Goal: Task Accomplishment & Management: Complete application form

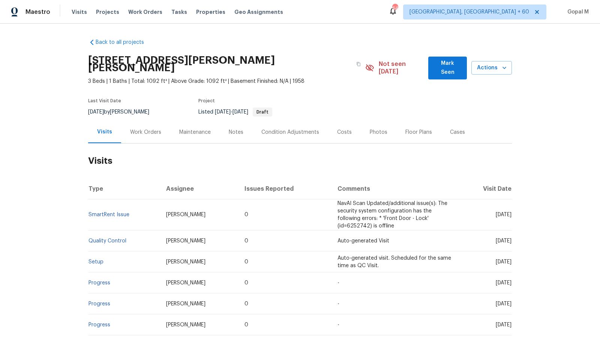
click at [152, 129] on div "Work Orders" at bounding box center [145, 132] width 31 height 7
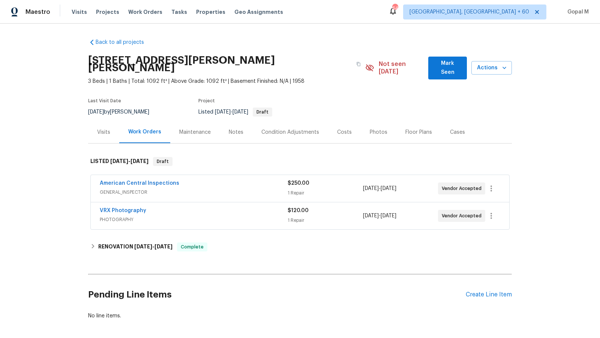
click at [253, 189] on span "GENERAL_INSPECTOR" at bounding box center [194, 192] width 188 height 7
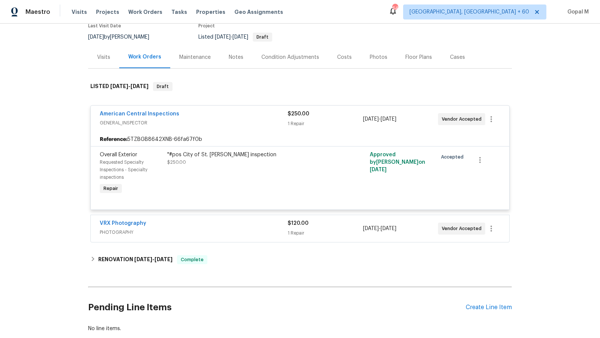
scroll to position [91, 0]
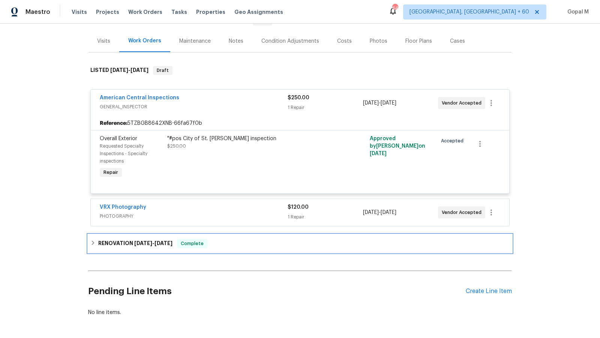
click at [219, 239] on div "RENOVATION 8/18/25 - 9/18/25 Complete" at bounding box center [299, 243] width 419 height 9
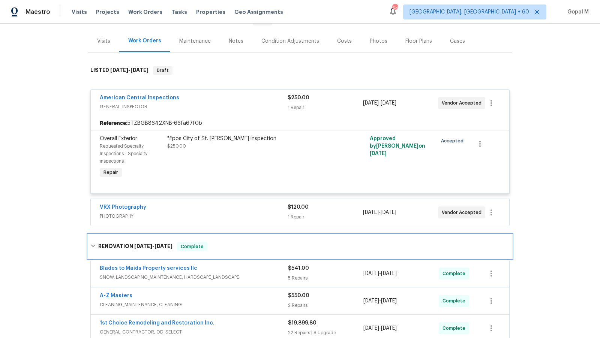
scroll to position [209, 0]
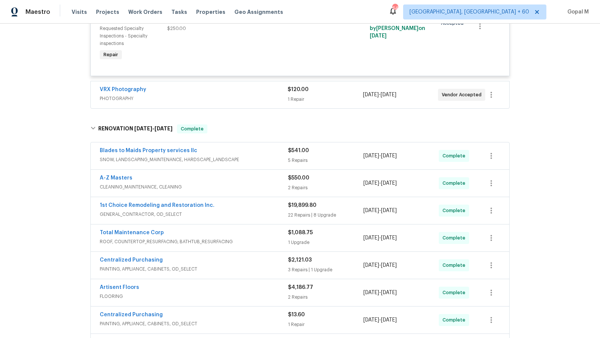
click at [270, 156] on span "SNOW, LANDSCAPING_MAINTENANCE, HARDSCAPE_LANDSCAPE" at bounding box center [194, 159] width 188 height 7
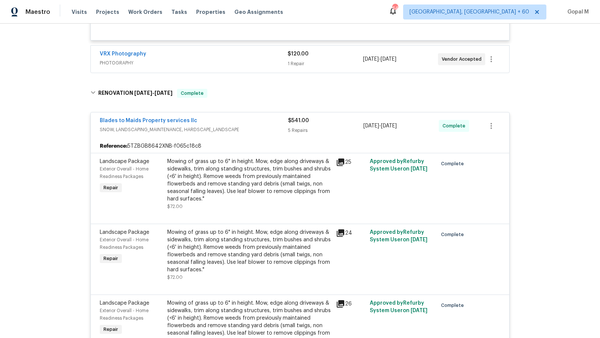
scroll to position [211, 0]
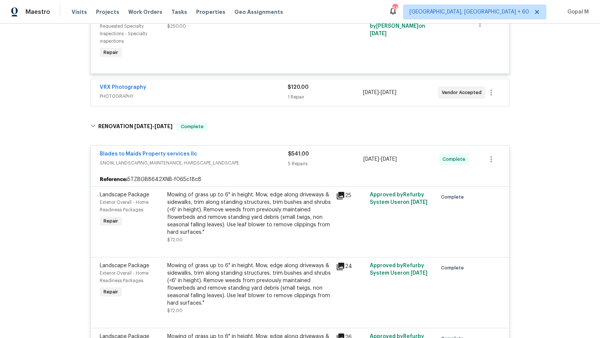
click at [259, 150] on div "Blades to Maids Property services llc" at bounding box center [194, 154] width 188 height 9
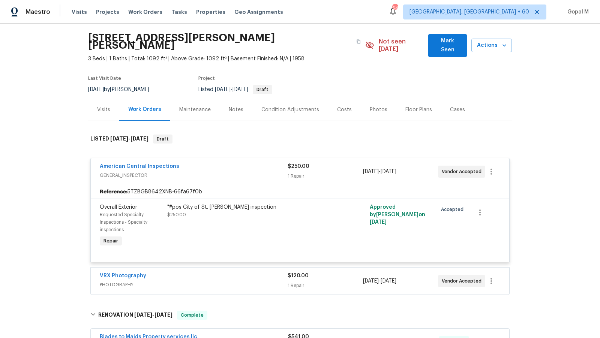
scroll to position [0, 0]
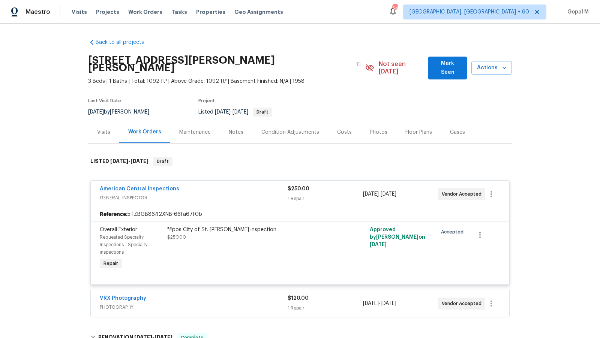
click at [251, 185] on div "American Central Inspections" at bounding box center [194, 189] width 188 height 9
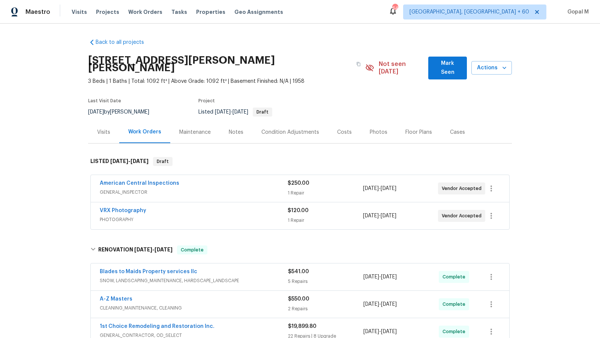
click at [103, 129] on div "Visits" at bounding box center [103, 132] width 31 height 22
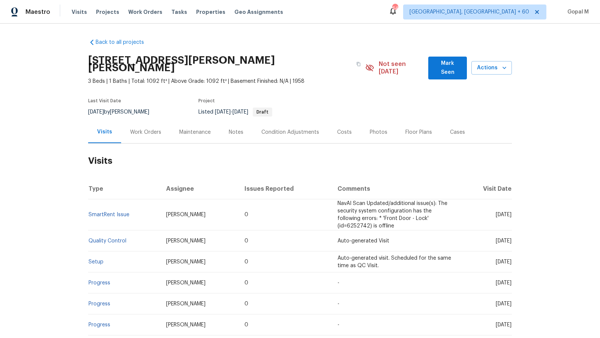
click at [455, 130] on div "Cases" at bounding box center [457, 132] width 33 height 22
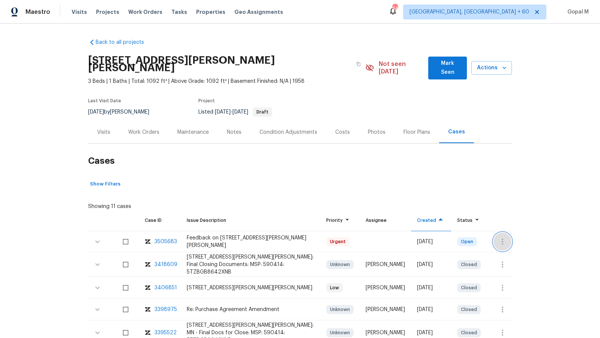
click at [504, 237] on icon "button" at bounding box center [502, 241] width 9 height 9
click at [518, 232] on li "Create a visit" at bounding box center [532, 234] width 78 height 12
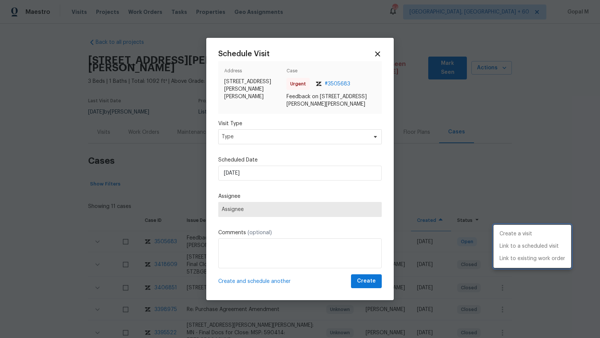
click at [332, 133] on div at bounding box center [300, 169] width 600 height 338
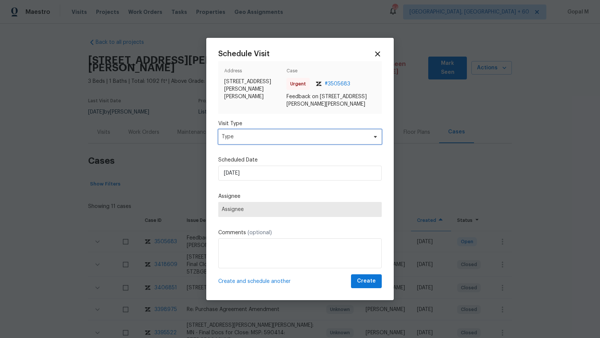
click at [332, 133] on span "Type" at bounding box center [295, 136] width 146 height 7
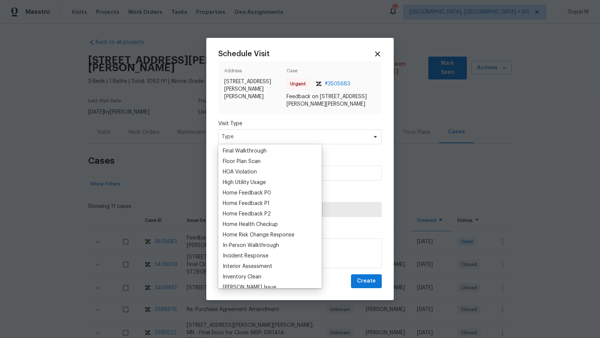
scroll to position [189, 0]
click at [254, 193] on div "Home Feedback P0" at bounding box center [247, 192] width 48 height 7
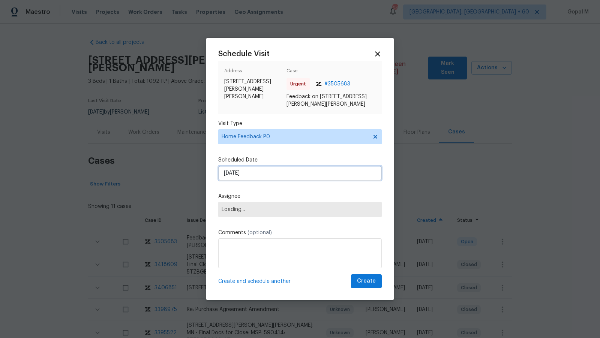
click at [265, 175] on input "21/09/2025" at bounding box center [299, 173] width 163 height 15
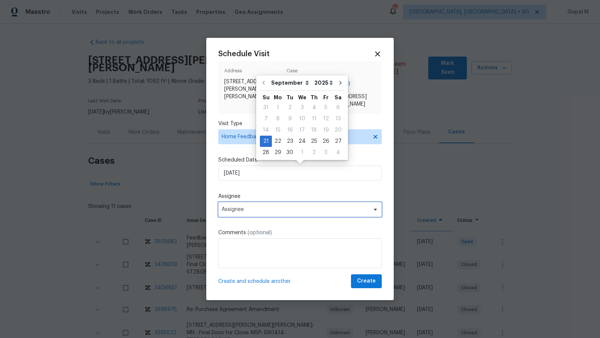
click at [249, 215] on span "Assignee" at bounding box center [299, 209] width 163 height 15
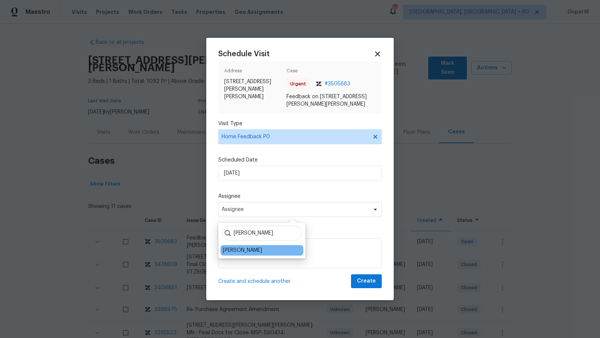
type input "Matt Kohler"
click at [251, 252] on div "Matt Kohler" at bounding box center [261, 250] width 83 height 10
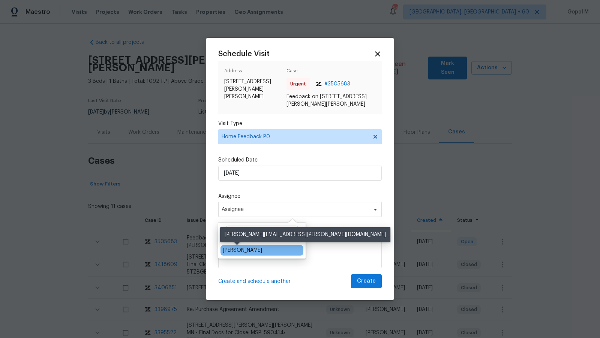
click at [242, 249] on div "Matt Kohler" at bounding box center [242, 250] width 39 height 7
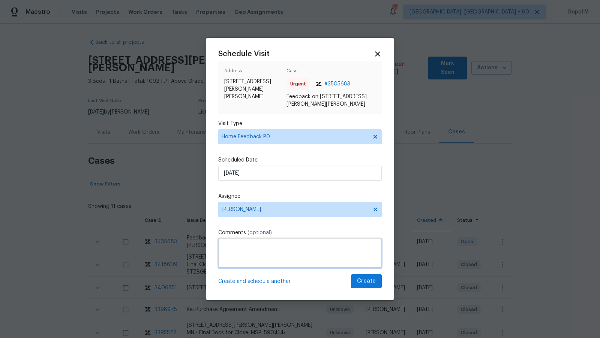
click at [242, 249] on textarea at bounding box center [299, 253] width 163 height 30
paste textarea "smell quite as terrible"
click at [225, 245] on textarea "The smell quite as terrible" at bounding box center [299, 253] width 163 height 30
click at [263, 247] on textarea "This house smell quite as terrible" at bounding box center [299, 253] width 163 height 30
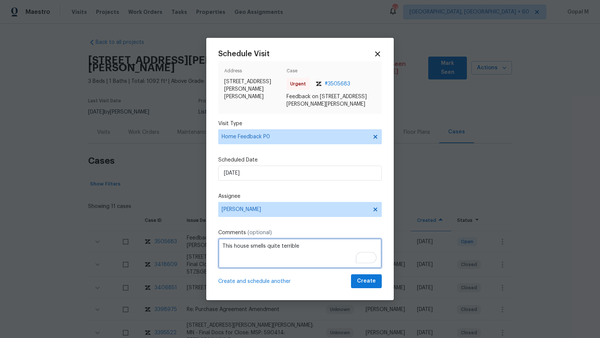
click at [305, 250] on textarea "This house smells quite terrible" at bounding box center [299, 253] width 163 height 30
type textarea "This house smells quite terrible. Please address this issue ASAP and create a W…"
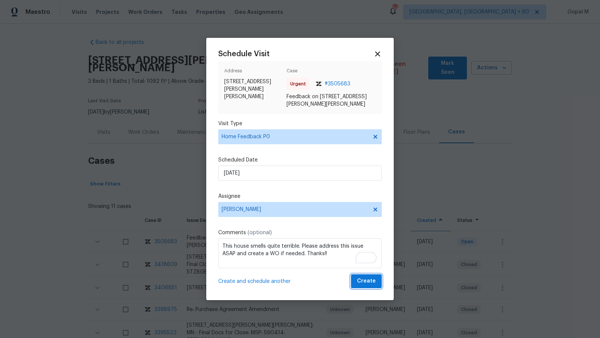
click at [370, 278] on span "Create" at bounding box center [366, 281] width 19 height 9
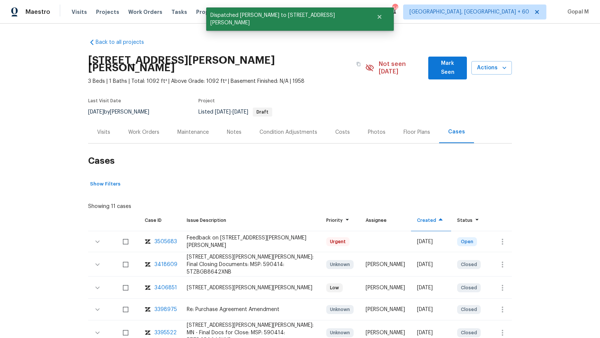
click at [104, 129] on div "Visits" at bounding box center [103, 132] width 13 height 7
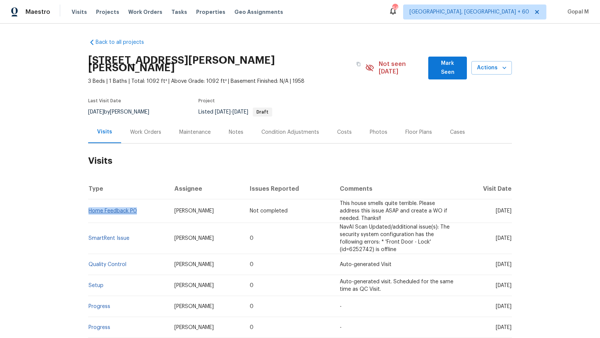
drag, startPoint x: 140, startPoint y: 203, endPoint x: 89, endPoint y: 203, distance: 51.4
click at [89, 203] on td "Home Feedback P0" at bounding box center [128, 211] width 80 height 24
copy link "Home Feedback P0"
drag, startPoint x: 112, startPoint y: 104, endPoint x: 83, endPoint y: 104, distance: 28.9
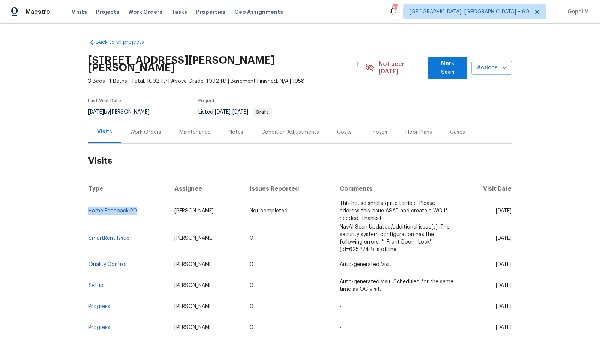
click at [83, 104] on div "Back to all projects 1426 Burr St, St. Paul, MN 55130 3 Beds | 1 Baths | Total:…" at bounding box center [300, 181] width 600 height 315
copy span "[DATE]"
click at [135, 129] on div "Work Orders" at bounding box center [145, 132] width 31 height 7
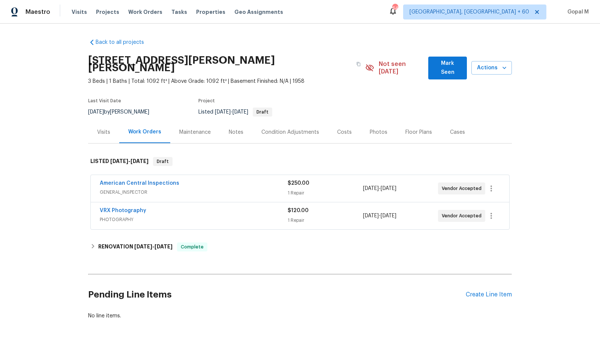
click at [104, 132] on div "Visits" at bounding box center [103, 132] width 31 height 22
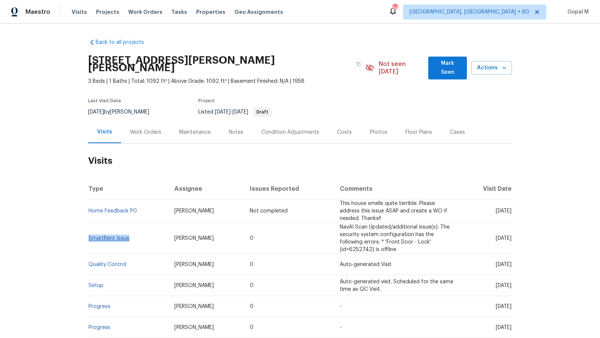
drag, startPoint x: 131, startPoint y: 231, endPoint x: 89, endPoint y: 231, distance: 42.0
click at [89, 231] on td "SmartRent Issue" at bounding box center [128, 238] width 80 height 31
copy link "SmartRent Issue"
click at [193, 208] on span "Matt Kohler" at bounding box center [193, 210] width 39 height 5
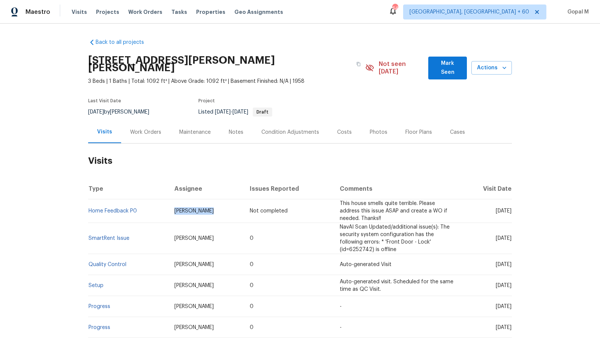
click at [193, 208] on span "Matt Kohler" at bounding box center [193, 210] width 39 height 5
copy span "Matt Kohler"
click at [356, 62] on icon "button" at bounding box center [358, 64] width 4 height 4
click at [79, 14] on span "Visits" at bounding box center [79, 11] width 15 height 7
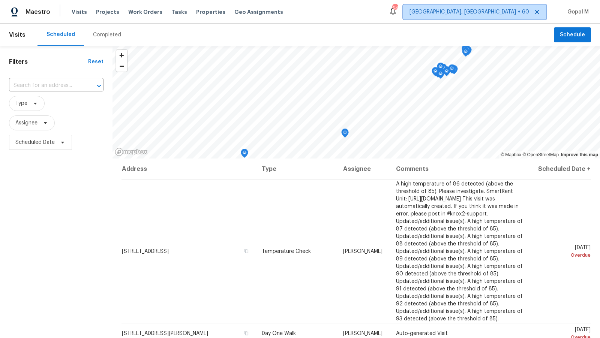
click at [492, 11] on span "[GEOGRAPHIC_DATA], [GEOGRAPHIC_DATA] + 60" at bounding box center [469, 11] width 120 height 7
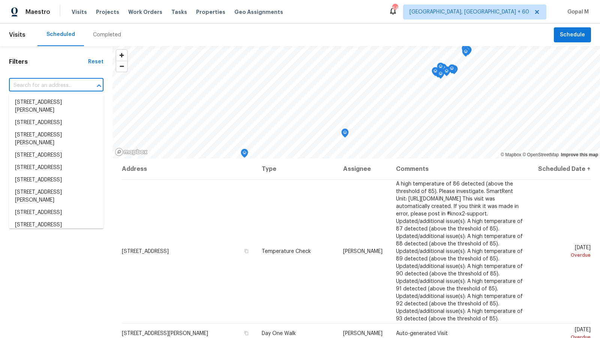
click at [52, 85] on input "text" at bounding box center [45, 86] width 73 height 12
paste input "1426 Burr St, St. Paul, MN 55130"
type input "1426 Burr St, St. Paul, MN 55130"
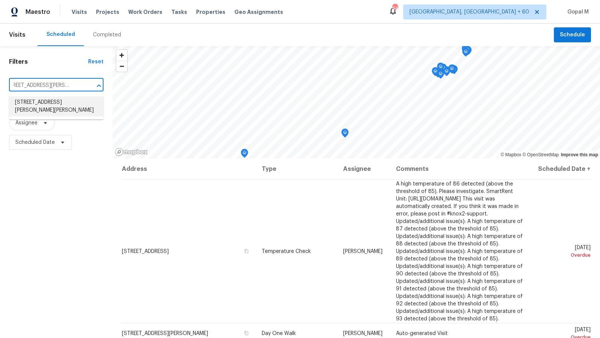
click at [55, 104] on li "1426 Burr St, St. Paul, MN 55130" at bounding box center [56, 106] width 94 height 20
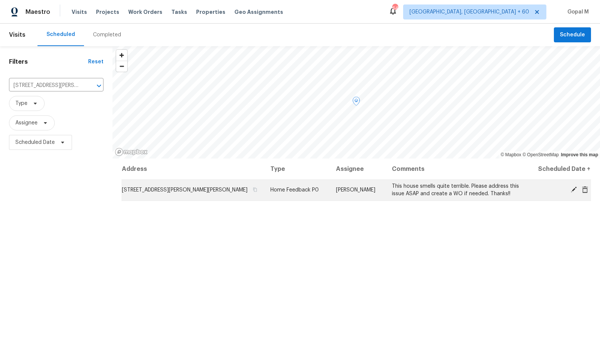
click at [572, 188] on icon at bounding box center [573, 189] width 7 height 7
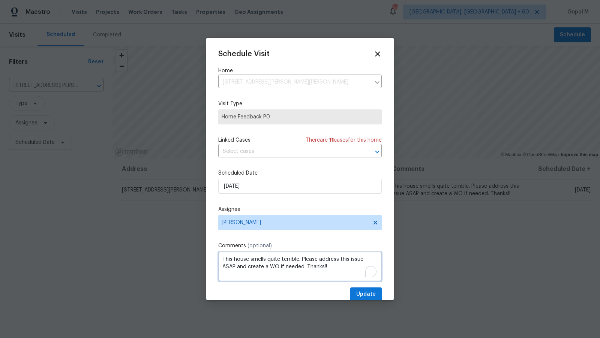
click at [299, 261] on textarea "This house smells quite terrible. Please address this issue ASAP and create a W…" at bounding box center [299, 267] width 163 height 30
paste textarea "retaining walls are falling in around the driveway and clearly were just washed…"
type textarea "This house smells quite terrible. retaining walls are falling in around the dri…"
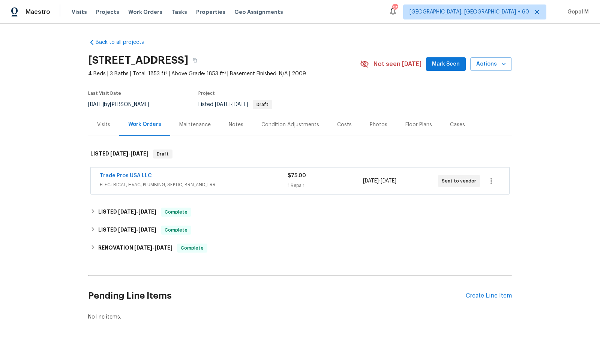
click at [258, 177] on div "Trade Pros USA LLC" at bounding box center [194, 176] width 188 height 9
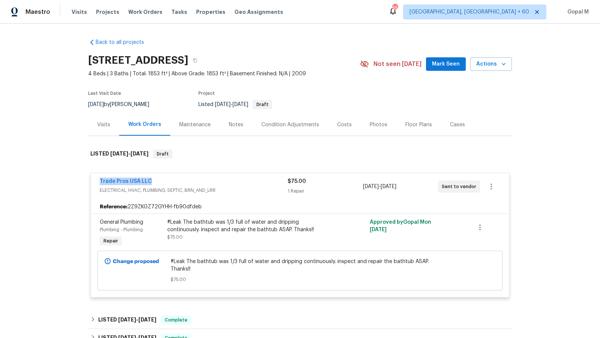
drag, startPoint x: 96, startPoint y: 182, endPoint x: 159, endPoint y: 182, distance: 62.2
click at [159, 182] on div "Trade Pros USA LLC ELECTRICAL, HVAC, PLUMBING, SEPTIC, BRN_AND_LRR $75.00 1 Rep…" at bounding box center [300, 186] width 418 height 27
copy link "Trade Pros USA LLC"
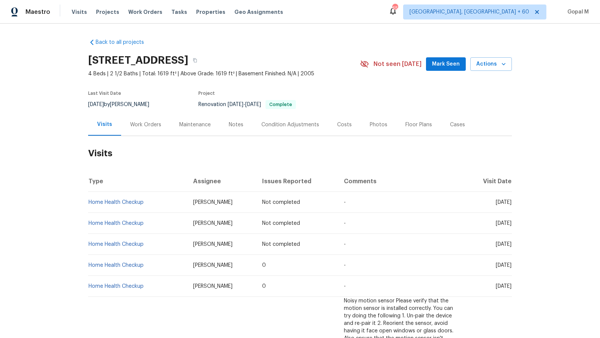
click at [153, 124] on div "Work Orders" at bounding box center [145, 124] width 31 height 7
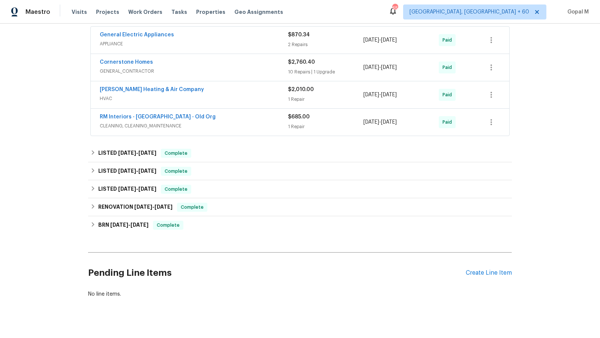
scroll to position [150, 0]
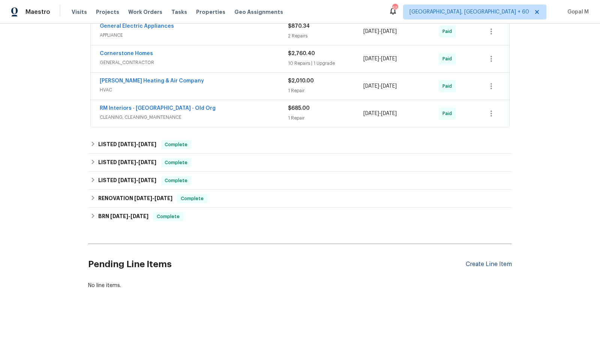
click at [469, 263] on div "Create Line Item" at bounding box center [489, 264] width 46 height 7
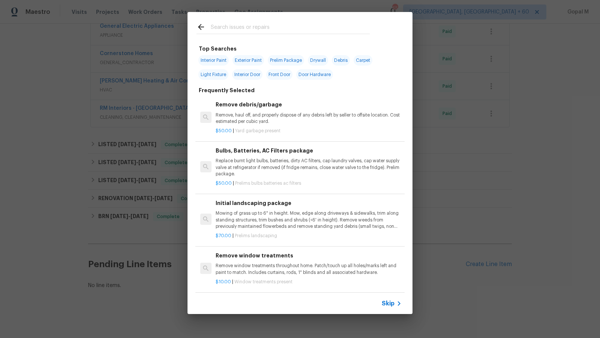
click at [385, 302] on span "Skip" at bounding box center [388, 303] width 13 height 7
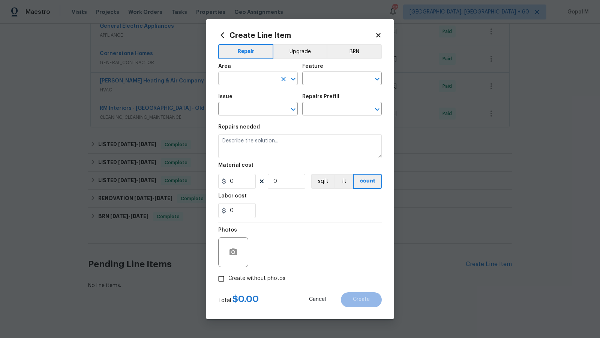
click at [256, 78] on input "text" at bounding box center [247, 79] width 58 height 12
click at [249, 94] on li "Plumbing" at bounding box center [257, 96] width 79 height 12
type input "Plumbing"
click at [341, 79] on input "text" at bounding box center [331, 79] width 58 height 12
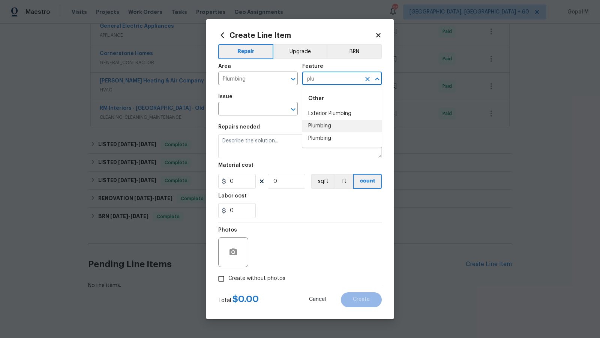
click at [336, 126] on li "Plumbing" at bounding box center [341, 126] width 79 height 12
type input "Plumbing"
click at [267, 110] on input "text" at bounding box center [247, 110] width 58 height 12
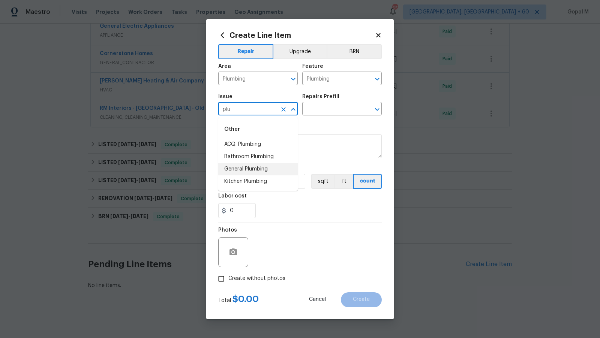
click at [239, 168] on li "General Plumbing" at bounding box center [257, 169] width 79 height 12
type input "General Plumbing"
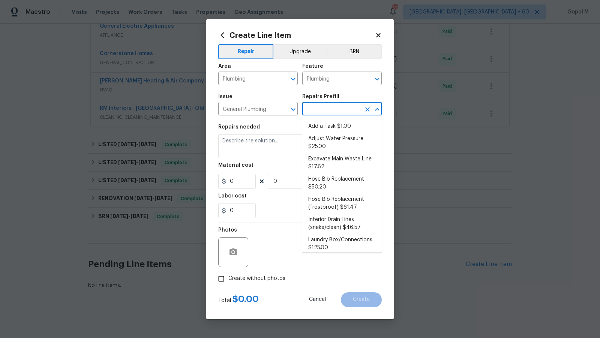
click at [319, 108] on input "text" at bounding box center [331, 110] width 58 height 12
click at [333, 125] on li "Add a Task $1.00" at bounding box center [341, 126] width 79 height 12
type input "Add a Task $1.00"
type textarea "HPM to detail"
type input "1"
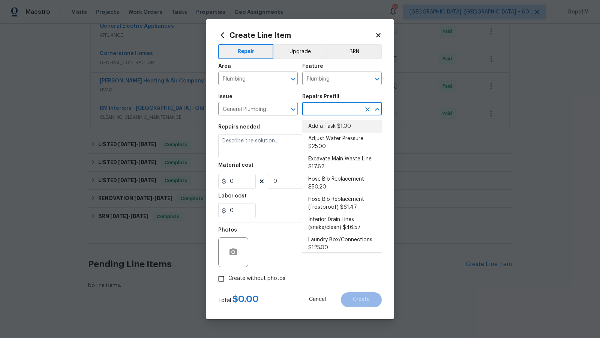
type input "1"
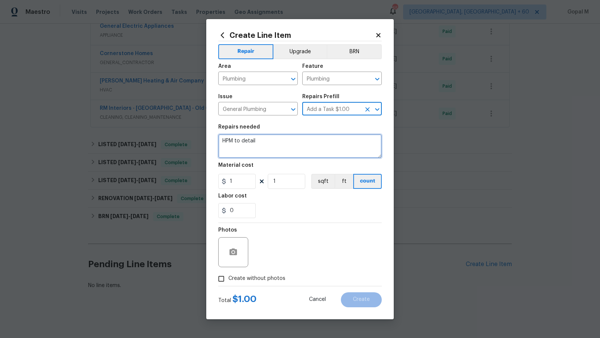
click at [309, 148] on textarea "HPM to detail" at bounding box center [299, 146] width 163 height 24
type textarea "HPM to detail#leak"
paste textarea "water lake that is draining into the front porch"
type textarea "#Leak There is a water lake that is draining into the front porch. Inspect and …"
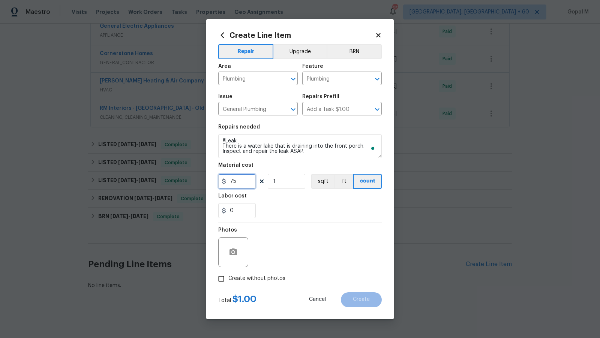
type input "75"
click at [278, 279] on span "Create without photos" at bounding box center [256, 279] width 57 height 8
click at [228, 279] on input "Create without photos" at bounding box center [221, 279] width 14 height 14
checkbox input "true"
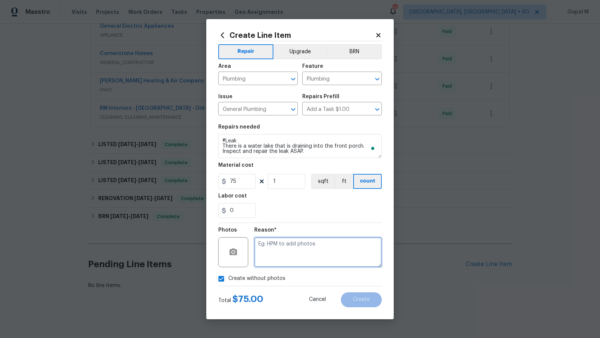
click at [314, 244] on textarea at bounding box center [317, 252] width 127 height 30
type textarea "No photos"
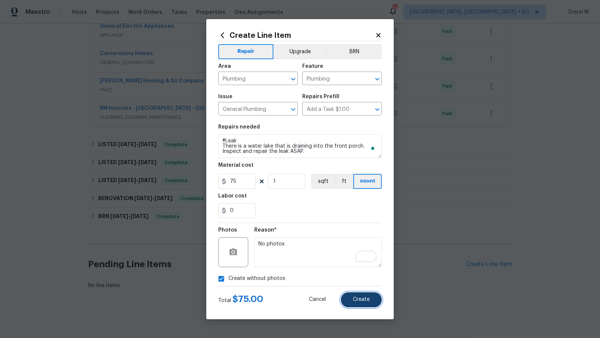
click at [346, 298] on button "Create" at bounding box center [361, 299] width 41 height 15
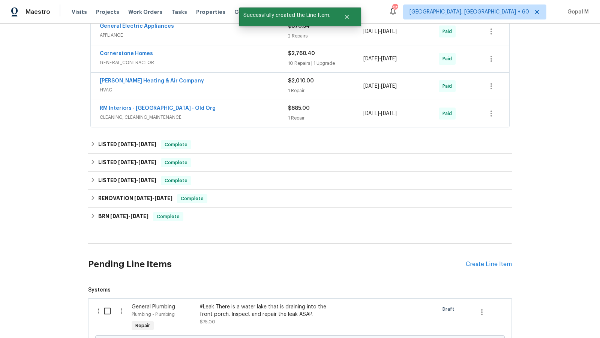
scroll to position [235, 0]
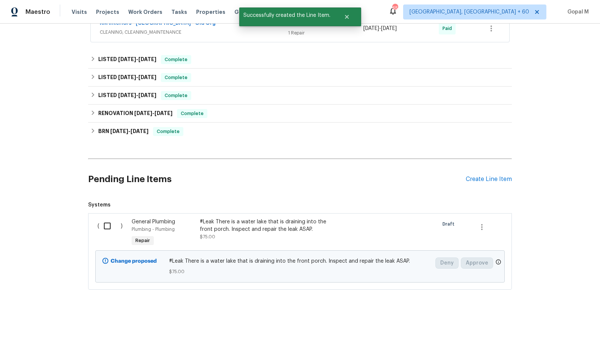
click at [105, 223] on input "checkbox" at bounding box center [109, 226] width 21 height 16
checkbox input "true"
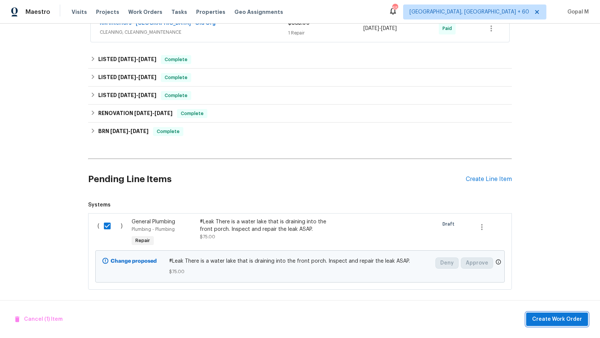
click at [532, 320] on button "Create Work Order" at bounding box center [557, 320] width 62 height 14
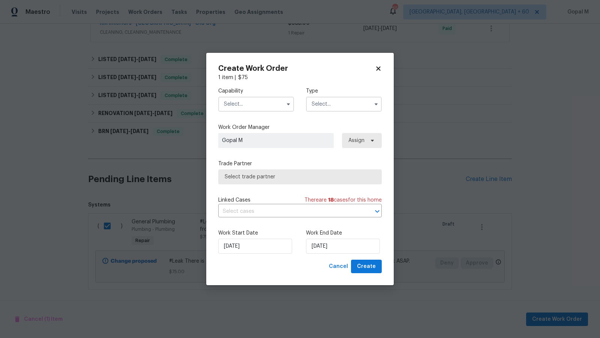
click at [266, 99] on input "text" at bounding box center [256, 104] width 76 height 15
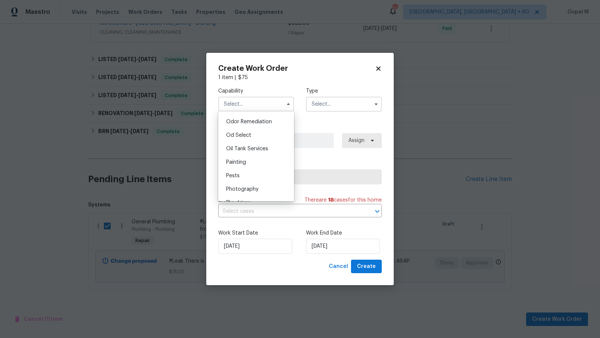
scroll to position [629, 0]
click at [256, 161] on div "Plumbing" at bounding box center [256, 160] width 72 height 13
type input "Plumbing"
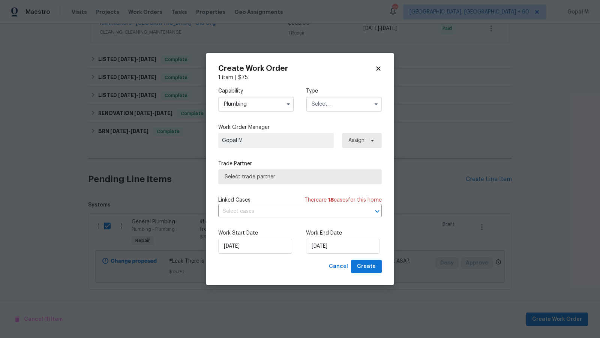
click at [344, 102] on input "text" at bounding box center [344, 104] width 76 height 15
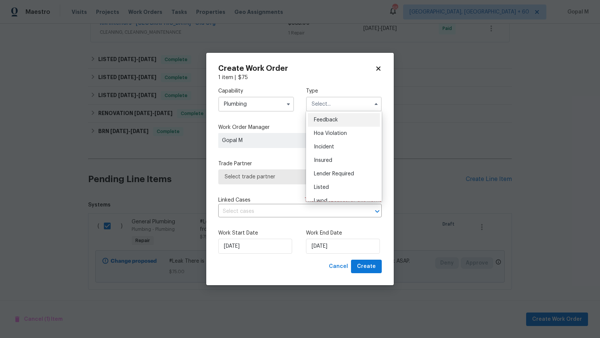
click at [333, 120] on span "Feedback" at bounding box center [326, 119] width 24 height 5
type input "Feedback"
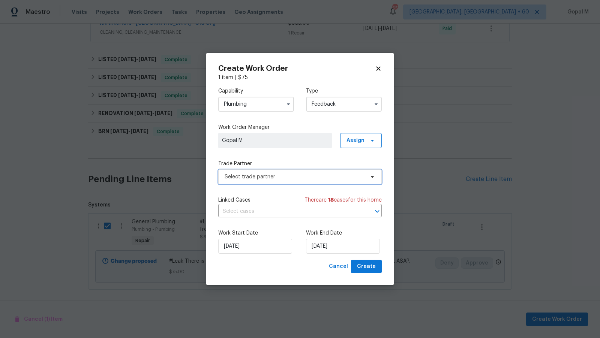
click at [318, 175] on span "Select trade partner" at bounding box center [295, 176] width 140 height 7
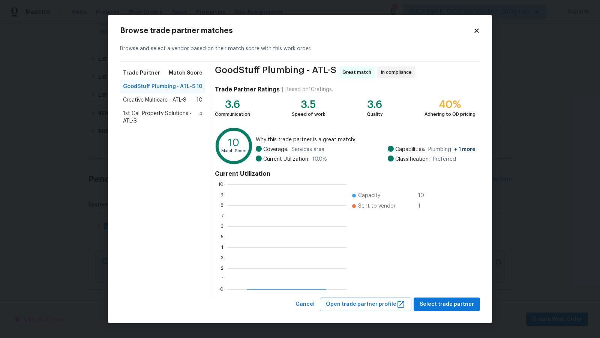
scroll to position [105, 118]
click at [421, 304] on button "Select trade partner" at bounding box center [446, 305] width 66 height 14
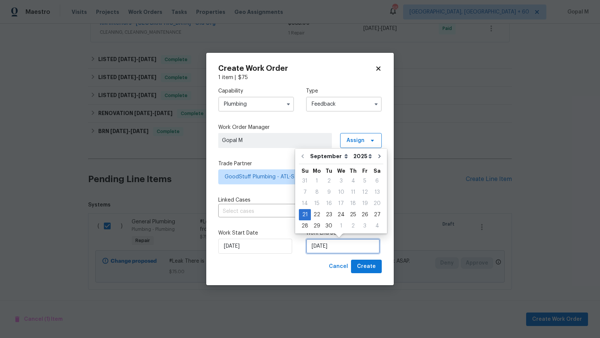
click at [346, 247] on input "21/09/2025" at bounding box center [343, 246] width 74 height 15
click at [343, 214] on div "24" at bounding box center [341, 215] width 12 height 10
type input "24/09/2025"
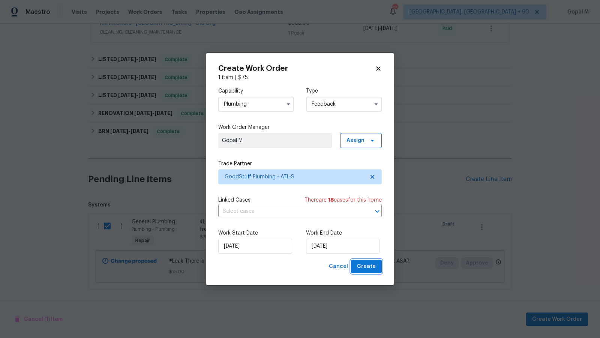
click at [356, 266] on button "Create" at bounding box center [366, 267] width 31 height 14
checkbox input "false"
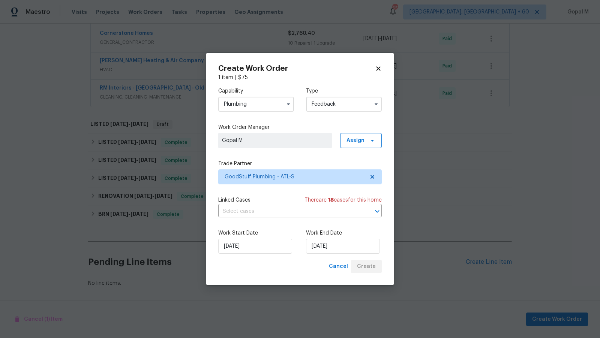
scroll to position [168, 0]
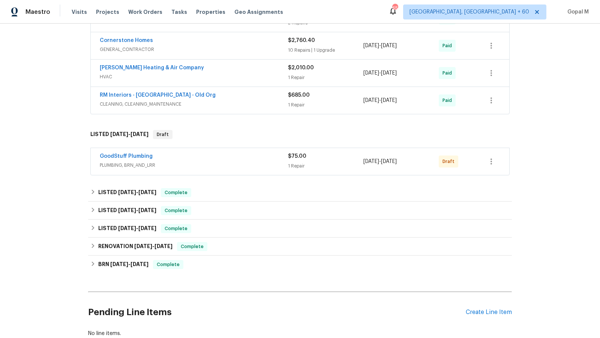
scroll to position [168, 0]
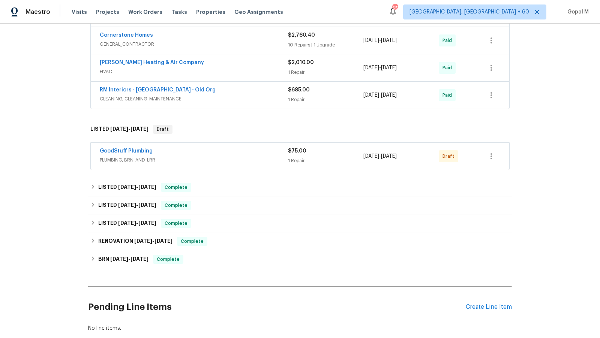
click at [236, 158] on span "PLUMBING, BRN_AND_LRR" at bounding box center [194, 159] width 188 height 7
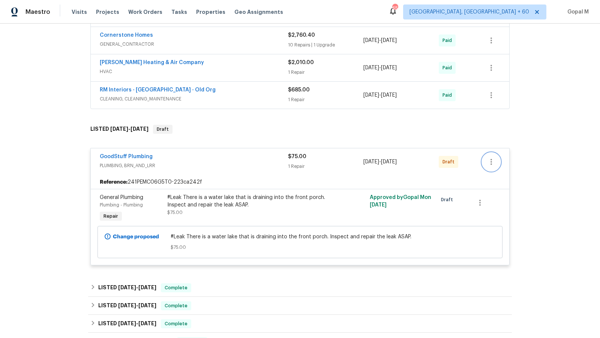
click at [494, 159] on icon "button" at bounding box center [491, 161] width 9 height 9
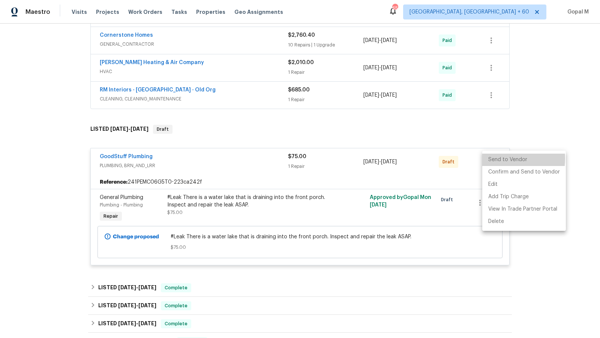
click at [494, 159] on li "Send to Vendor" at bounding box center [524, 160] width 84 height 12
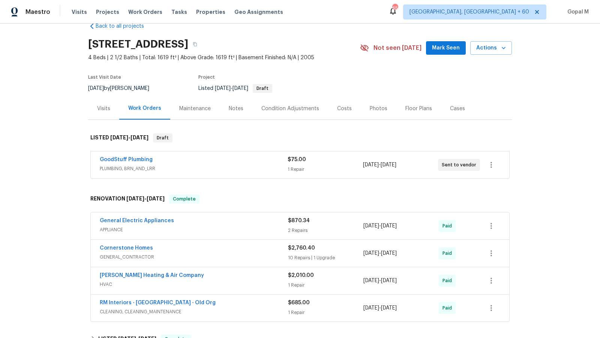
scroll to position [0, 0]
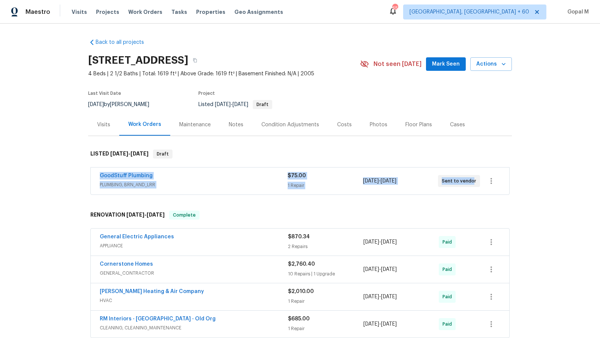
drag, startPoint x: 95, startPoint y: 175, endPoint x: 471, endPoint y: 182, distance: 376.4
click at [471, 182] on div "GoodStuff Plumbing PLUMBING, BRN_AND_LRR $75.00 1 Repair 9/21/2025 - 9/24/2025 …" at bounding box center [300, 181] width 418 height 27
copy div "GoodStuff Plumbing PLUMBING, BRN_AND_LRR $75.00 1 Repair 9/21/2025 - 9/24/2025 …"
click at [348, 177] on div "$75.00" at bounding box center [325, 175] width 75 height 7
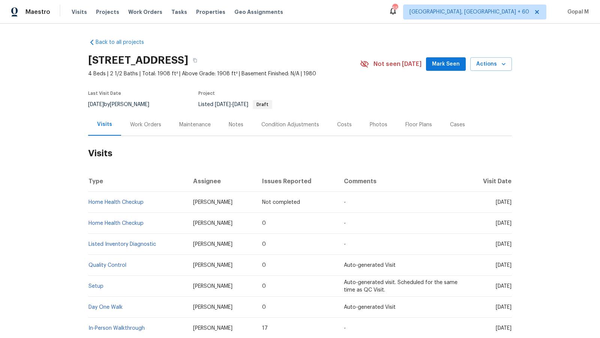
click at [135, 133] on div "Work Orders" at bounding box center [145, 125] width 49 height 22
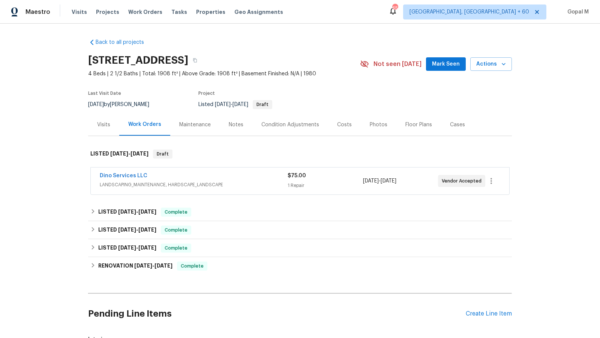
click at [257, 180] on div "Dino Services LLC LANDSCAPING_MAINTENANCE, HARDSCAPE_LANDSCAPE" at bounding box center [194, 180] width 188 height 16
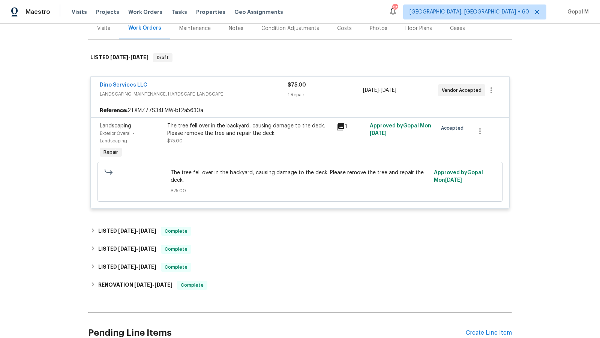
scroll to position [123, 0]
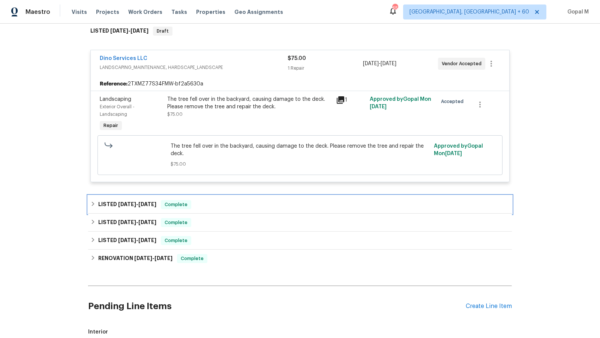
click at [202, 207] on div "LISTED 9/5/25 - 9/11/25 Complete" at bounding box center [299, 204] width 419 height 9
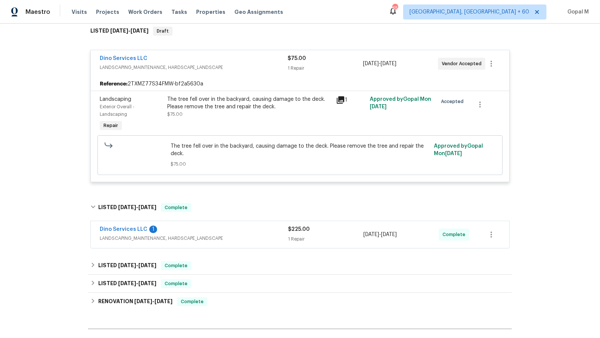
click at [260, 229] on div "Dino Services LLC 1" at bounding box center [194, 230] width 188 height 9
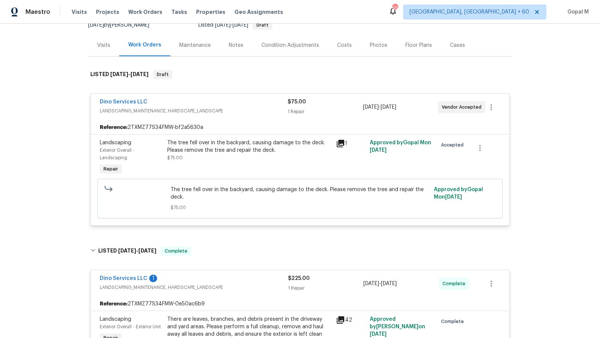
scroll to position [0, 0]
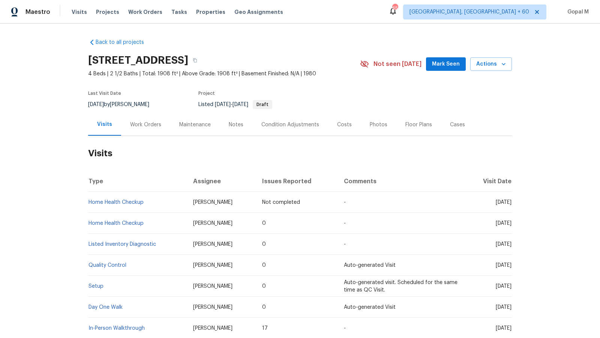
click at [153, 122] on div "Work Orders" at bounding box center [145, 124] width 31 height 7
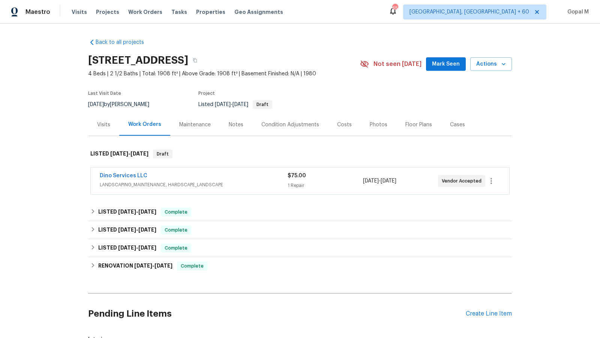
click at [260, 175] on div "Dino Services LLC" at bounding box center [194, 176] width 188 height 9
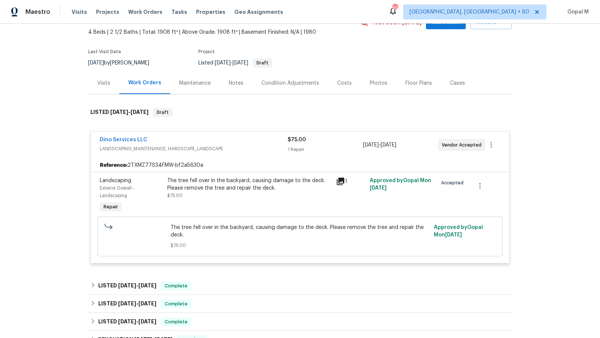
scroll to position [46, 0]
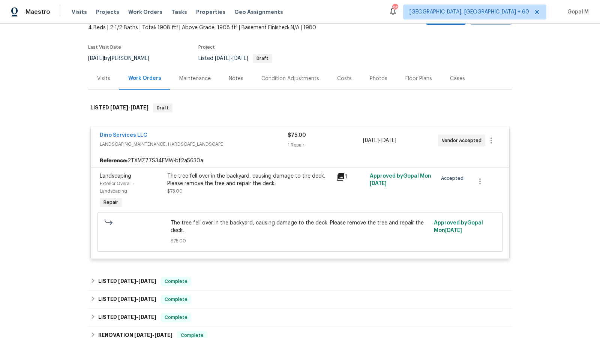
click at [252, 183] on div "The tree fell over in the backyard, causing damage to the deck. Please remove t…" at bounding box center [249, 179] width 164 height 15
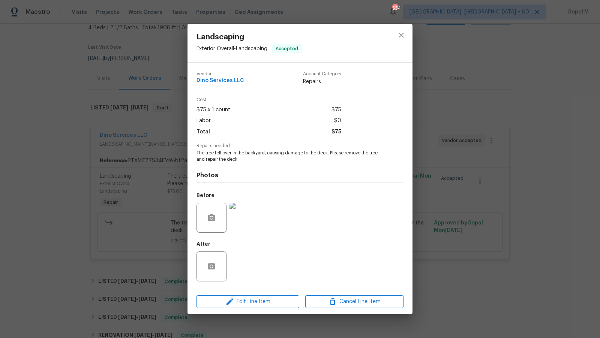
click at [247, 223] on img at bounding box center [244, 218] width 30 height 30
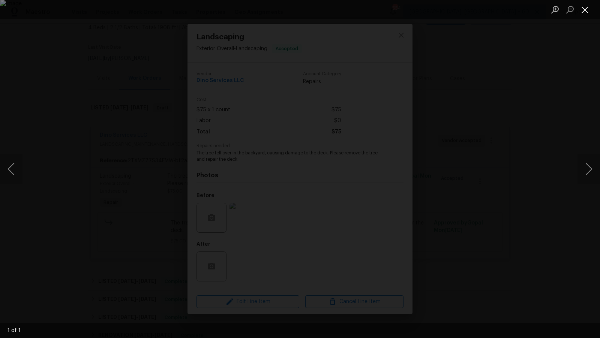
click at [585, 9] on button "Close lightbox" at bounding box center [584, 9] width 15 height 13
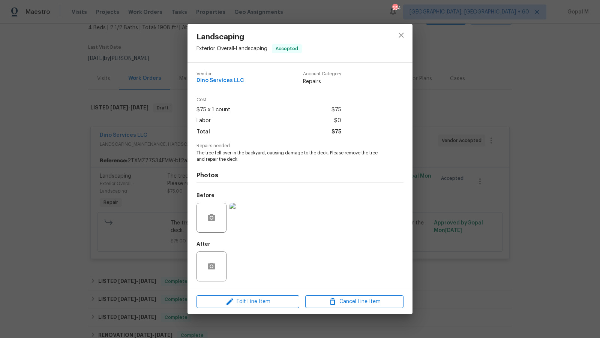
click at [426, 198] on div "Landscaping Exterior Overall - Landscaping Accepted Vendor Dino Services LLC Ac…" at bounding box center [300, 169] width 600 height 338
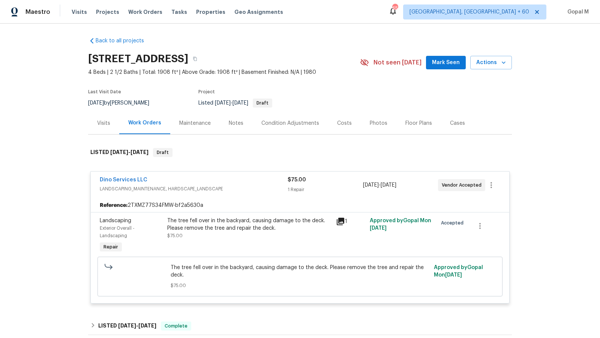
scroll to position [0, 0]
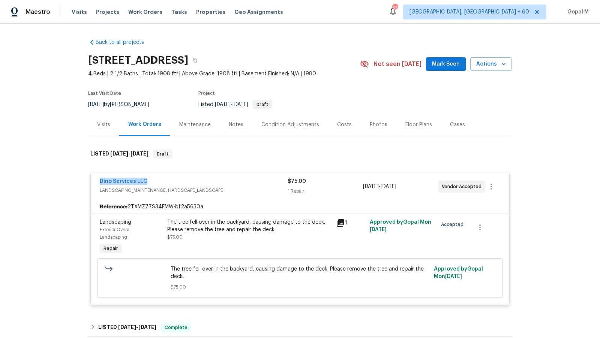
drag, startPoint x: 95, startPoint y: 183, endPoint x: 156, endPoint y: 183, distance: 61.5
click at [156, 183] on div "Dino Services LLC LANDSCAPING_MAINTENANCE, HARDSCAPE_LANDSCAPE $75.00 1 Repair …" at bounding box center [300, 186] width 418 height 27
copy link "Dino Services LLC"
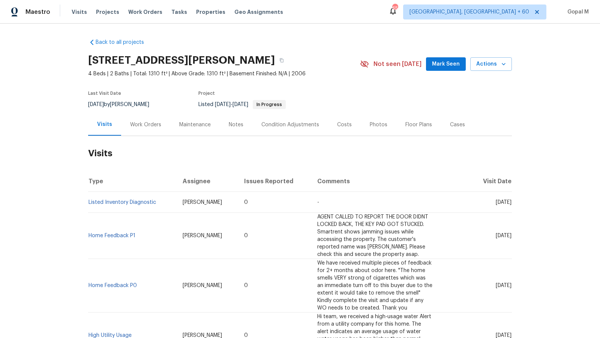
click at [153, 127] on div "Work Orders" at bounding box center [145, 124] width 31 height 7
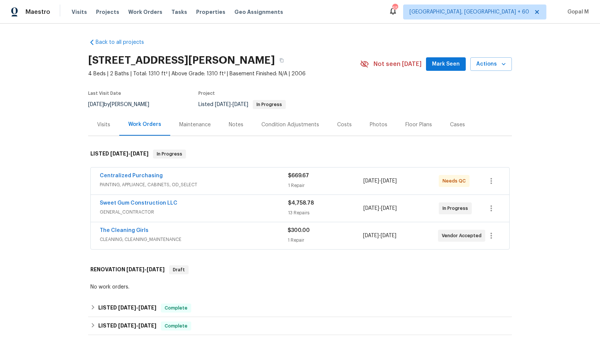
click at [230, 204] on div "Sweet Gum Construction LLC" at bounding box center [194, 203] width 188 height 9
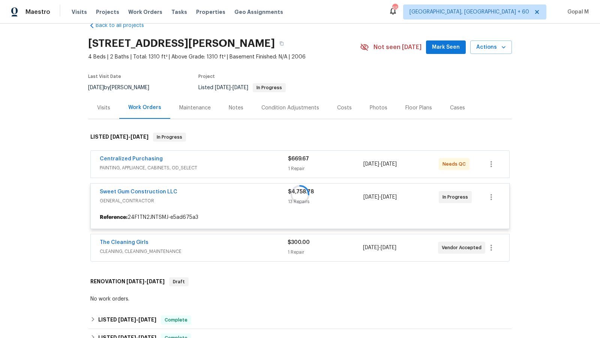
scroll to position [17, 0]
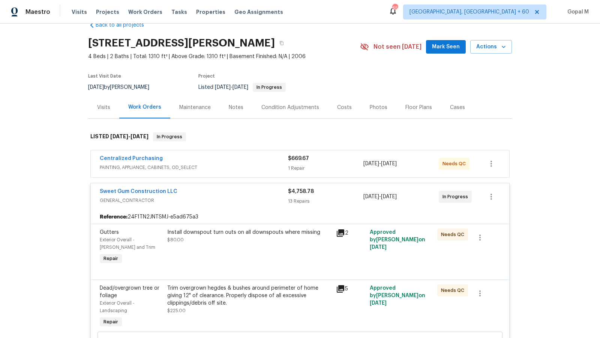
click at [246, 162] on div "Centralized Purchasing" at bounding box center [194, 159] width 188 height 9
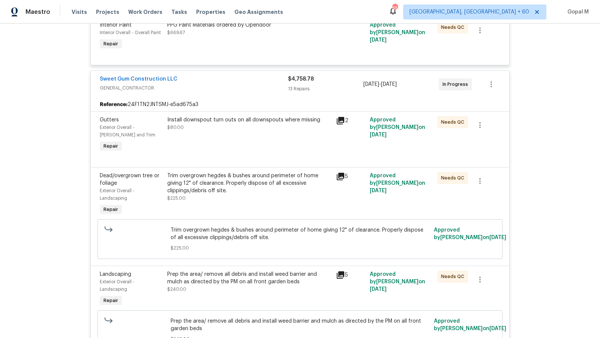
scroll to position [163, 0]
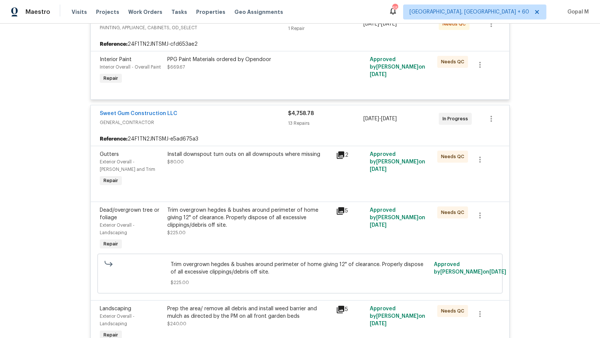
click at [244, 119] on span "GENERAL_CONTRACTOR" at bounding box center [194, 122] width 188 height 7
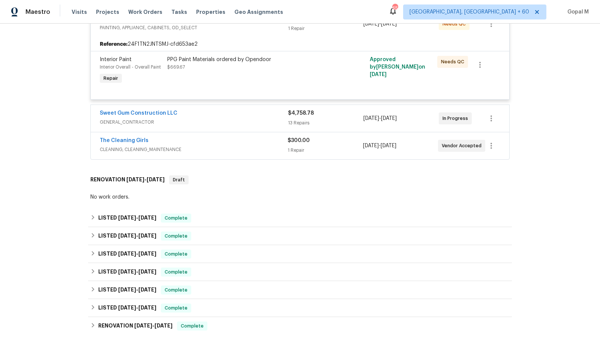
click at [255, 143] on div "The Cleaning Girls" at bounding box center [194, 141] width 188 height 9
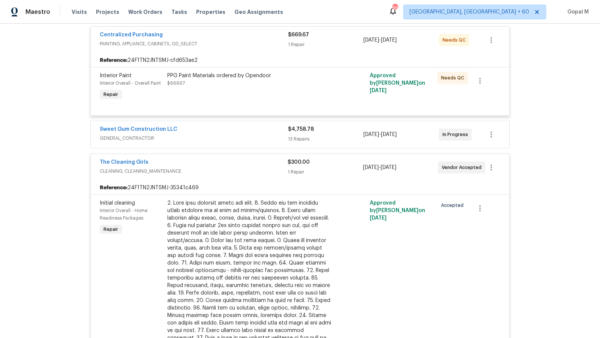
scroll to position [144, 0]
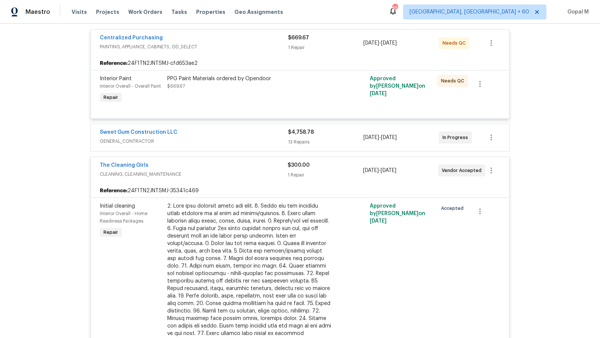
click at [251, 169] on div "The Cleaning Girls" at bounding box center [194, 166] width 188 height 9
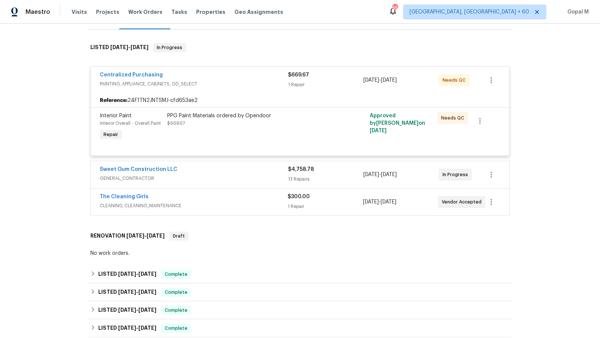
scroll to position [109, 0]
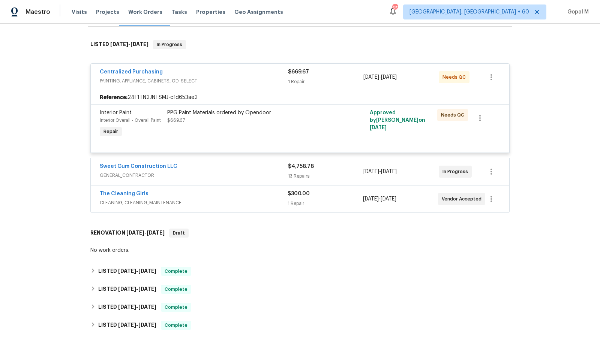
click at [246, 199] on span "CLEANING, CLEANING_MAINTENANCE" at bounding box center [194, 202] width 188 height 7
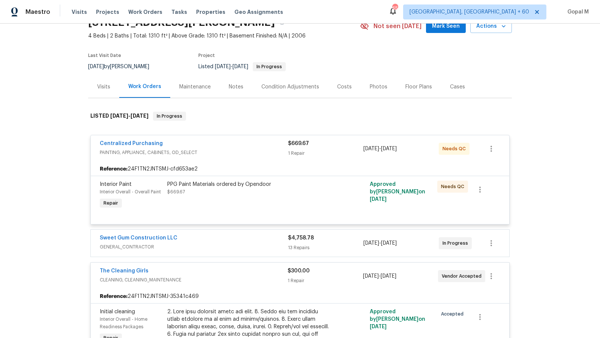
scroll to position [0, 0]
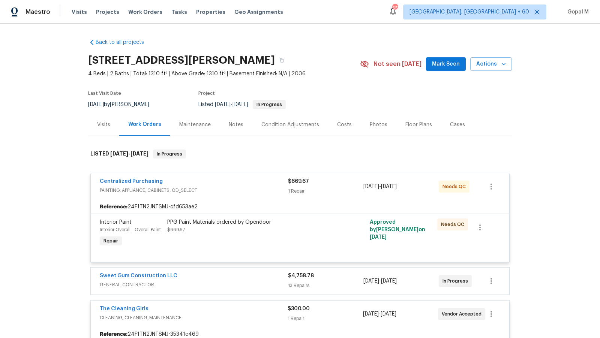
click at [102, 126] on div "Visits" at bounding box center [103, 124] width 13 height 7
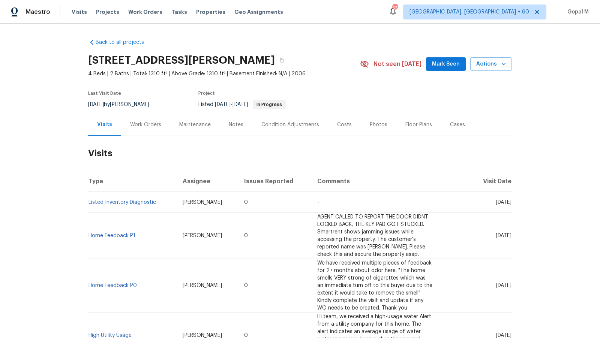
click at [150, 124] on div "Work Orders" at bounding box center [145, 124] width 31 height 7
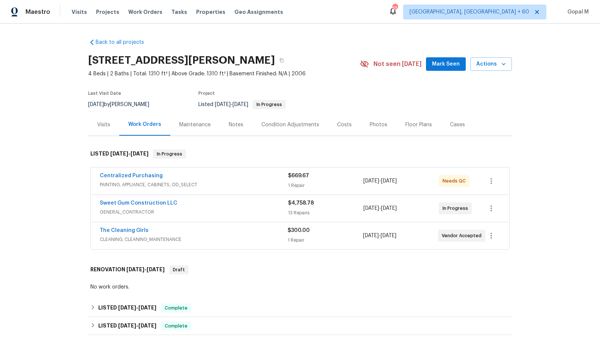
click at [240, 178] on div "Centralized Purchasing" at bounding box center [194, 176] width 188 height 9
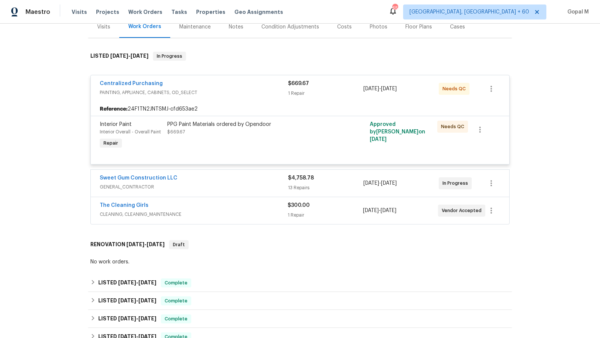
scroll to position [99, 0]
click at [240, 179] on div "Sweet Gum Construction LLC" at bounding box center [194, 178] width 188 height 9
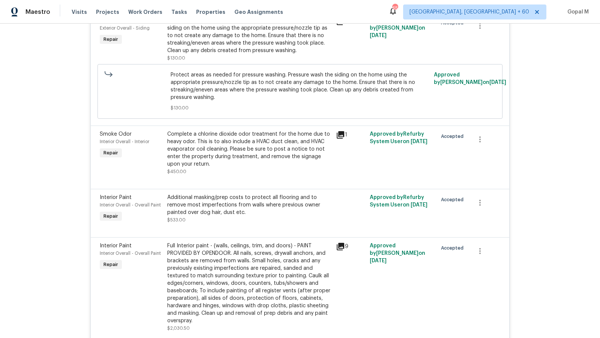
scroll to position [828, 0]
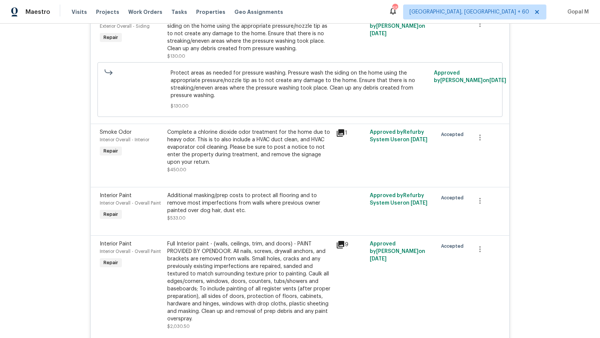
click at [240, 151] on div "Complete a chlorine dioxide odor treatment for the home due to heavy odor. This…" at bounding box center [249, 147] width 164 height 37
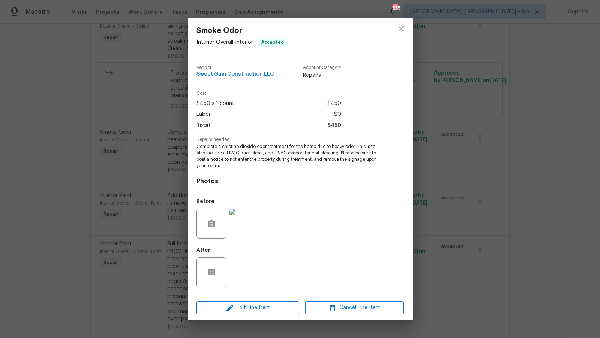
click at [245, 223] on img at bounding box center [244, 224] width 30 height 30
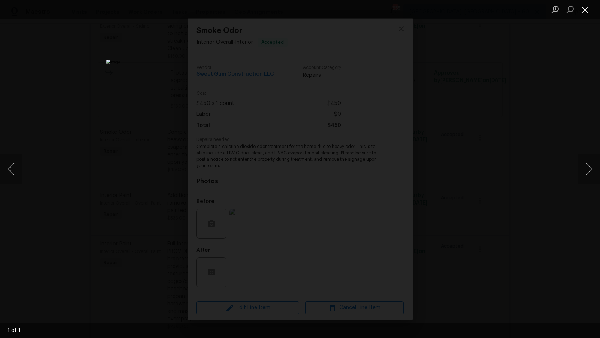
click at [581, 14] on button "Close lightbox" at bounding box center [584, 9] width 15 height 13
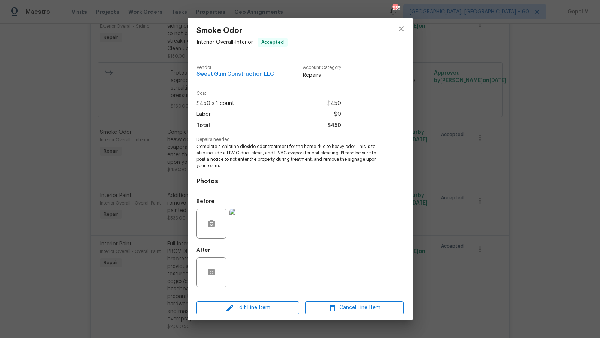
click at [465, 176] on div "Smoke Odor Interior Overall - Interior Accepted Vendor Sweet Gum Construction L…" at bounding box center [300, 169] width 600 height 338
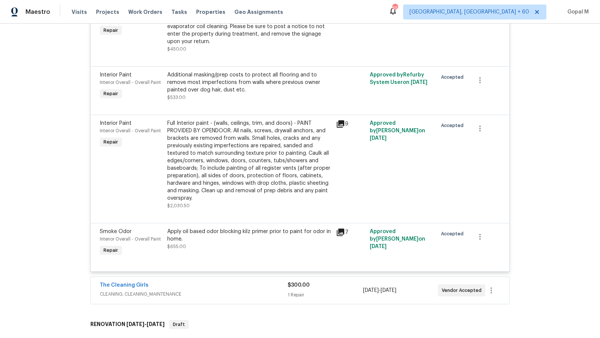
scroll to position [950, 0]
click at [260, 236] on div "Apply oil based odor blocking kilz primer prior to paint for odor in home." at bounding box center [249, 234] width 164 height 15
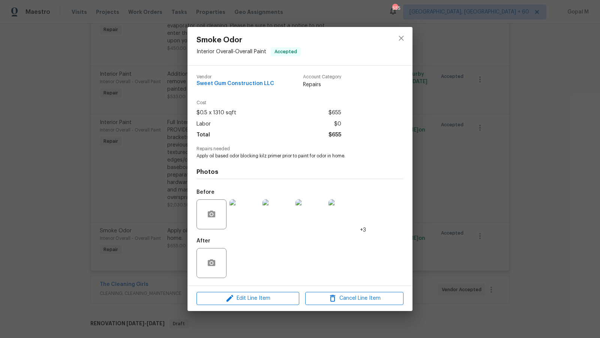
click at [248, 222] on img at bounding box center [244, 214] width 30 height 30
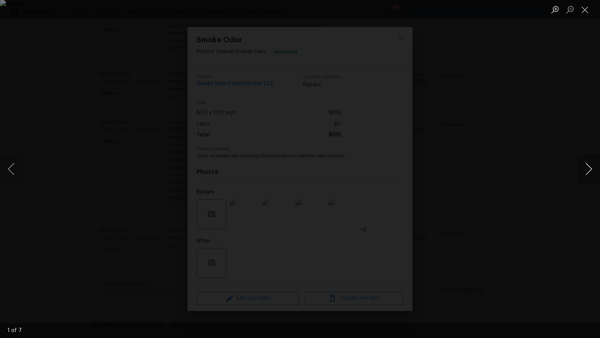
click at [584, 166] on button "Next image" at bounding box center [588, 169] width 22 height 30
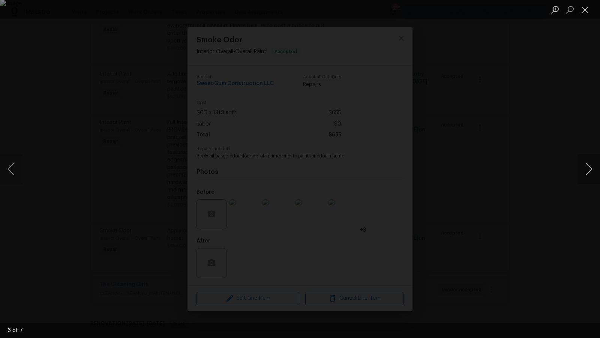
click at [583, 166] on button "Next image" at bounding box center [588, 169] width 22 height 30
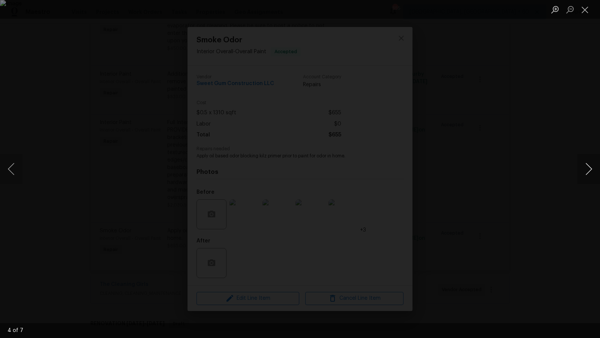
click at [583, 166] on button "Next image" at bounding box center [588, 169] width 22 height 30
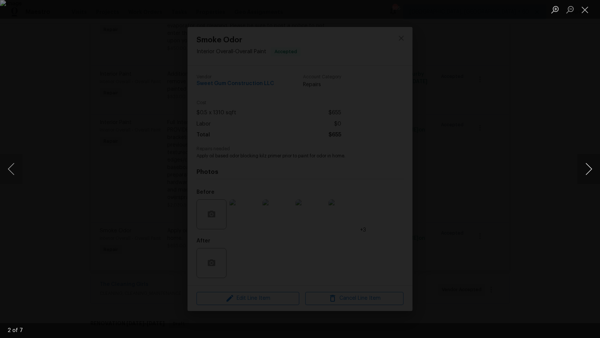
click at [583, 166] on button "Next image" at bounding box center [588, 169] width 22 height 30
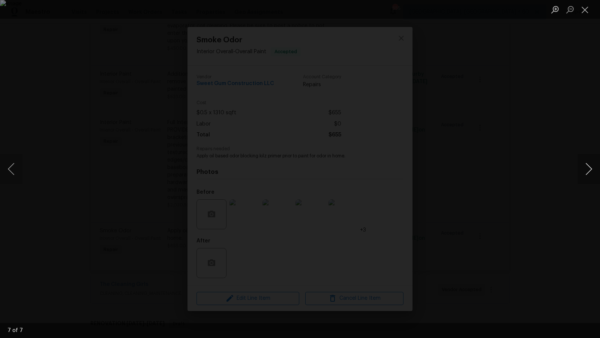
click at [583, 166] on button "Next image" at bounding box center [588, 169] width 22 height 30
click at [585, 10] on button "Close lightbox" at bounding box center [584, 9] width 15 height 13
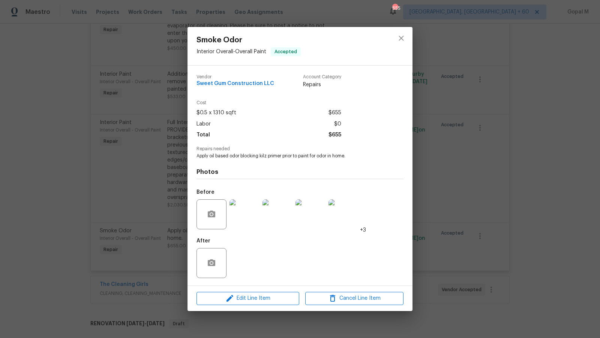
click at [499, 167] on div "Smoke Odor Interior Overall - Overall Paint Accepted Vendor Sweet Gum Construct…" at bounding box center [300, 169] width 600 height 338
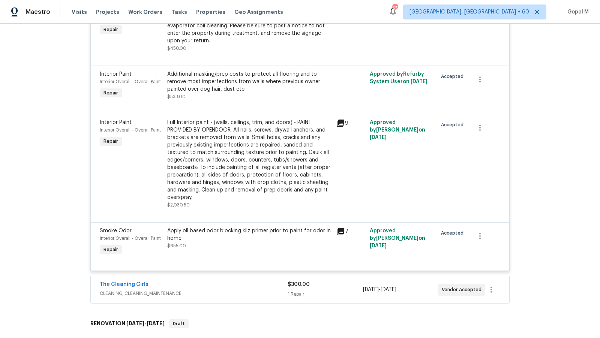
click at [236, 283] on div "The Cleaning Girls" at bounding box center [194, 285] width 188 height 9
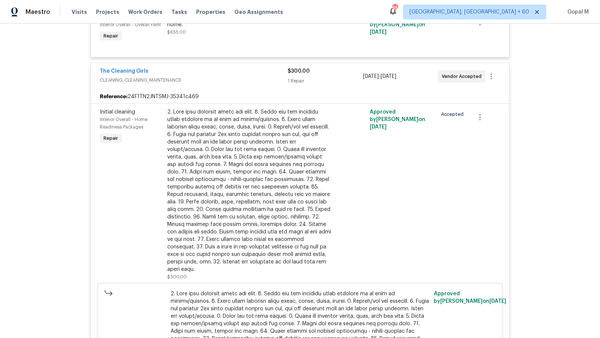
scroll to position [1396, 0]
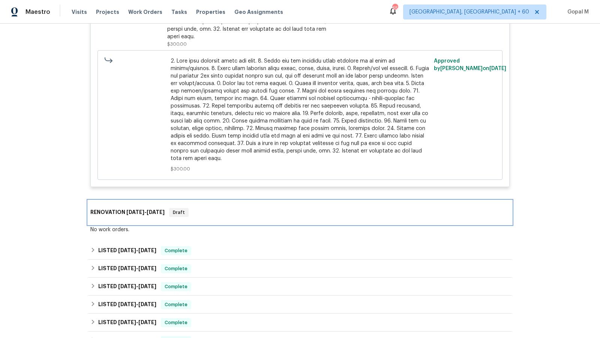
click at [235, 208] on div "RENOVATION [DATE] - [DATE] Draft" at bounding box center [299, 212] width 419 height 9
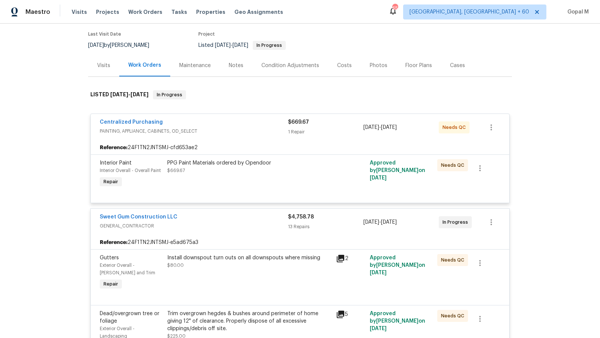
scroll to position [55, 0]
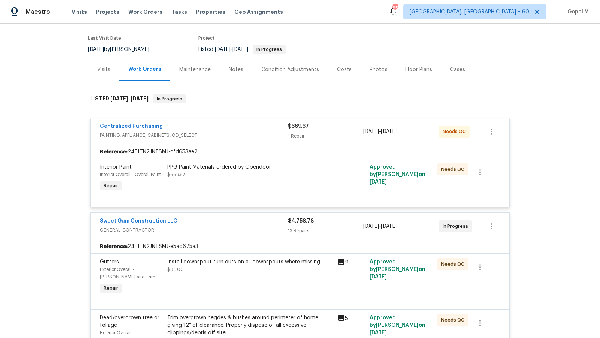
click at [106, 67] on div "Visits" at bounding box center [103, 69] width 13 height 7
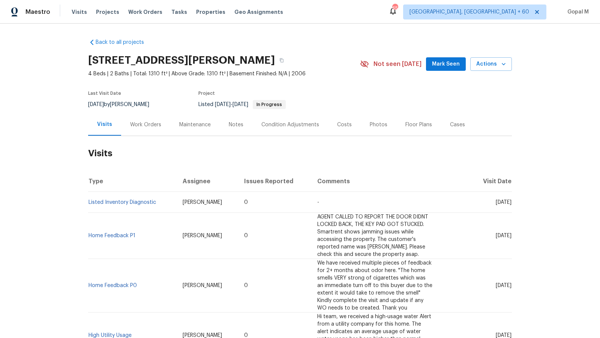
click at [160, 124] on div "Work Orders" at bounding box center [145, 125] width 49 height 22
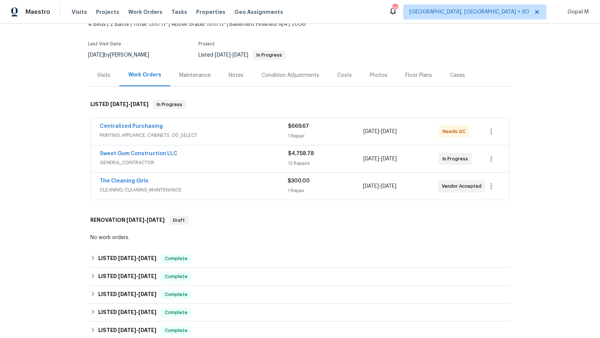
scroll to position [59, 0]
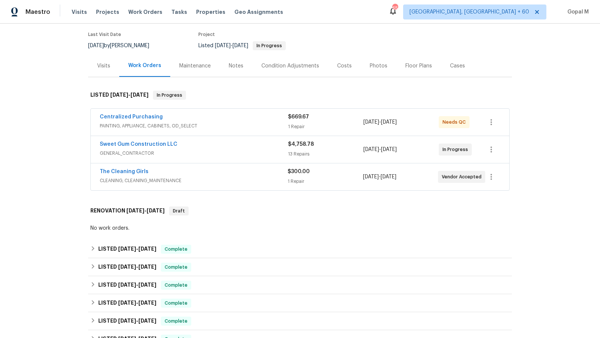
click at [253, 145] on div "Sweet Gum Construction LLC" at bounding box center [194, 145] width 188 height 9
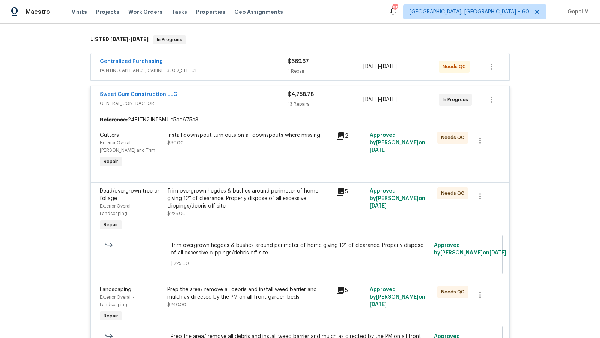
scroll to position [103, 0]
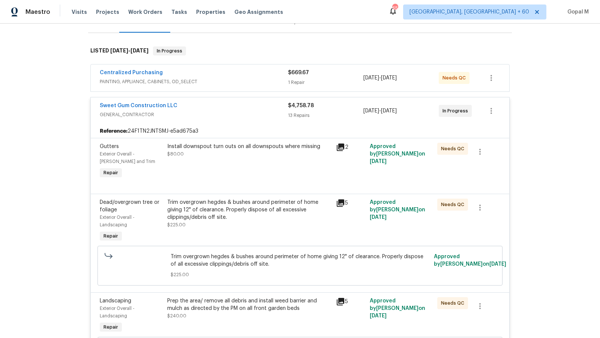
click at [259, 112] on span "GENERAL_CONTRACTOR" at bounding box center [194, 114] width 188 height 7
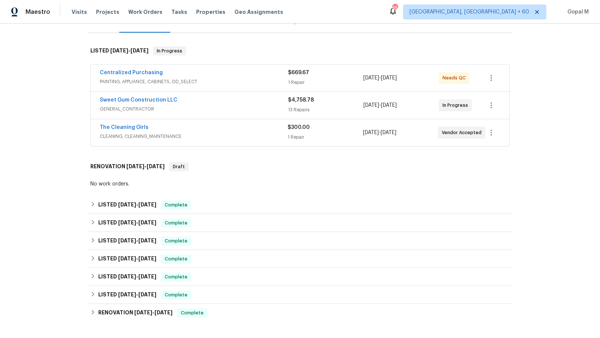
scroll to position [121, 0]
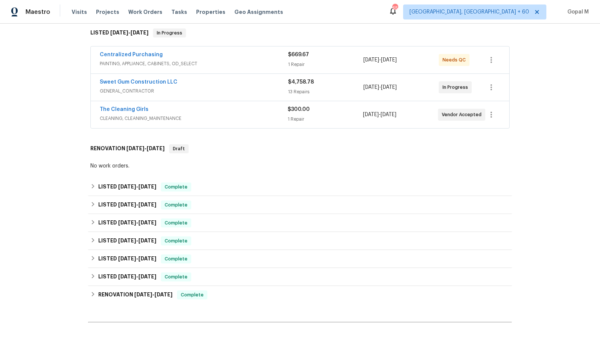
click at [259, 111] on div "The Cleaning Girls" at bounding box center [194, 110] width 188 height 9
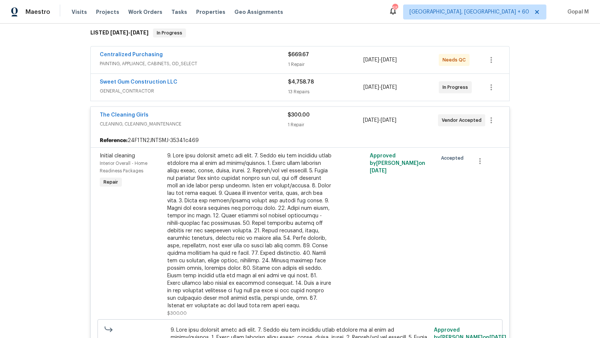
click at [259, 111] on div "The Cleaning Girls" at bounding box center [194, 115] width 188 height 9
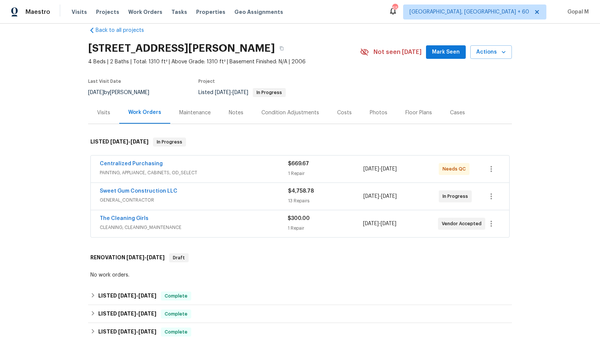
scroll to position [0, 0]
